Goal: Information Seeking & Learning: Learn about a topic

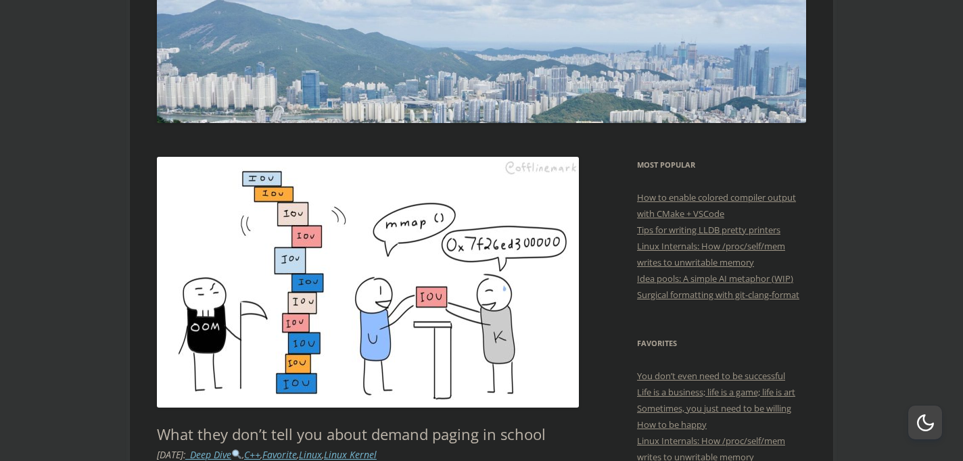
scroll to position [168, 0]
click at [693, 379] on link "You don’t even need to be successful" at bounding box center [711, 376] width 148 height 12
click at [693, 391] on link "Life is a business; life is a game; life is art" at bounding box center [716, 392] width 158 height 12
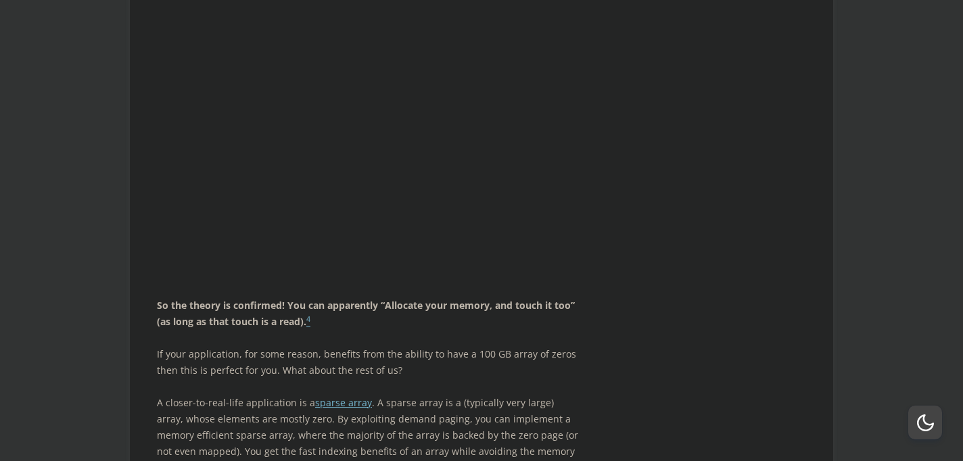
scroll to position [3987, 0]
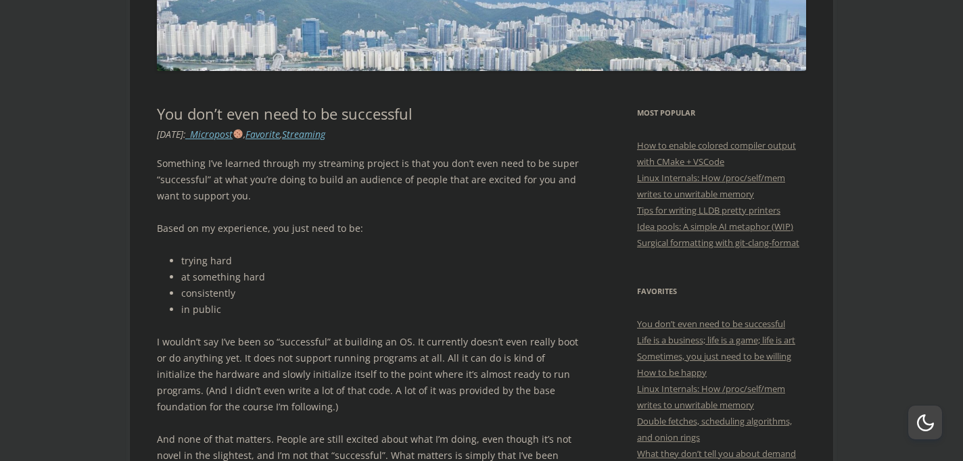
scroll to position [208, 0]
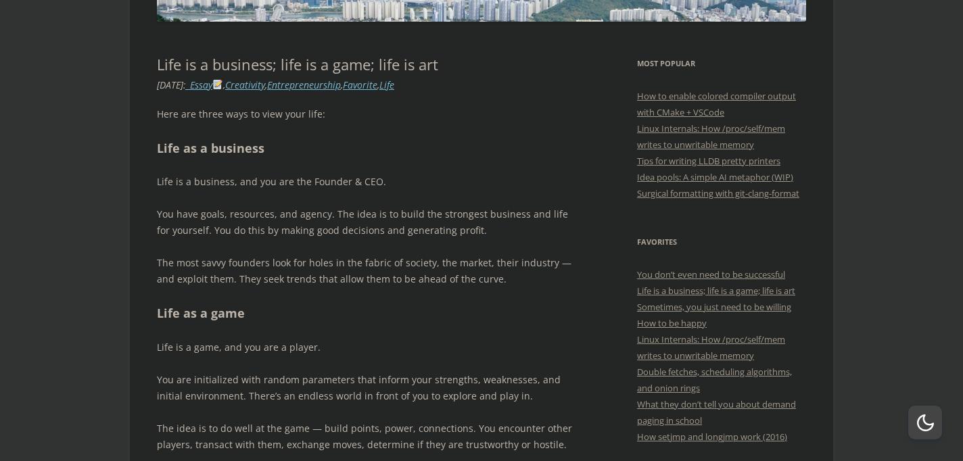
scroll to position [57, 0]
